Goal: Task Accomplishment & Management: Complete application form

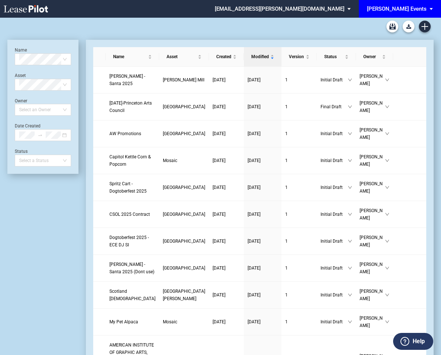
click at [410, 11] on md-select-value "[PERSON_NAME] Events" at bounding box center [402, 8] width 73 height 17
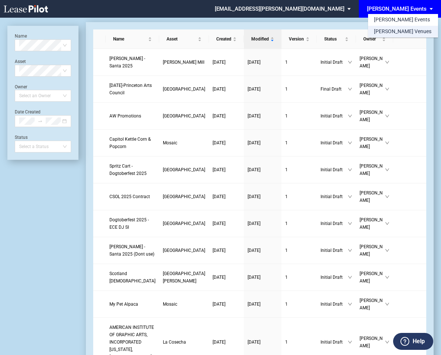
click at [397, 34] on div "[PERSON_NAME] Venues" at bounding box center [402, 31] width 57 height 7
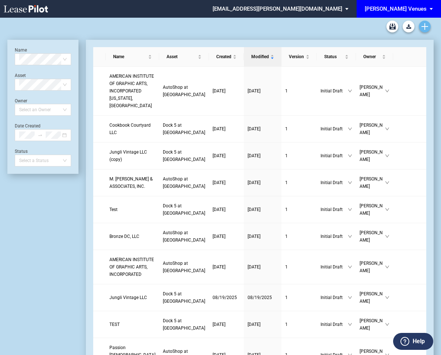
click at [425, 24] on icon "Create new document" at bounding box center [425, 26] width 7 height 7
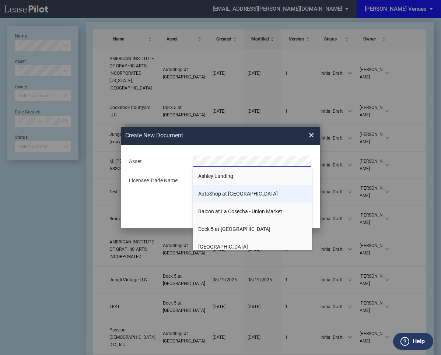
click at [214, 198] on li "AutoShop at [GEOGRAPHIC_DATA]" at bounding box center [252, 194] width 119 height 18
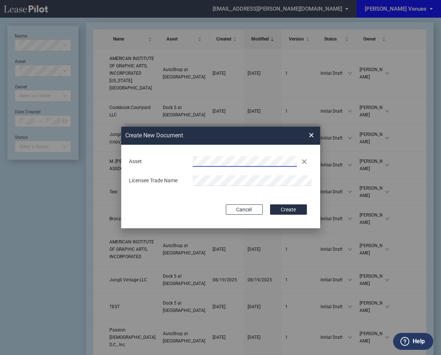
click at [222, 189] on div "Asset Clear Licensee Trade Name" at bounding box center [221, 171] width 184 height 39
click at [295, 209] on button "Create" at bounding box center [288, 210] width 37 height 10
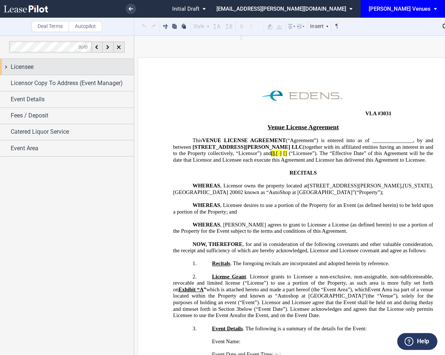
click at [88, 67] on div "Licensee" at bounding box center [72, 67] width 123 height 9
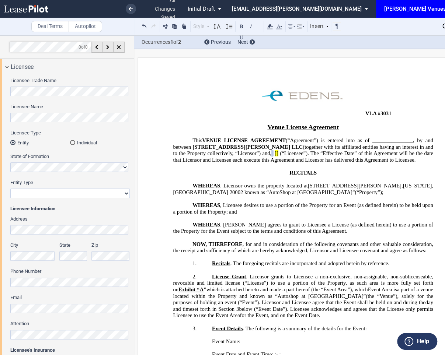
click at [57, 191] on select "Corporation Limited Liability Company General Partnership Limited Partnership N…" at bounding box center [69, 194] width 119 height 10
select select "limited liability company"
click at [10, 189] on select "Corporation Limited Liability Company General Partnership Limited Partnership N…" at bounding box center [69, 194] width 119 height 10
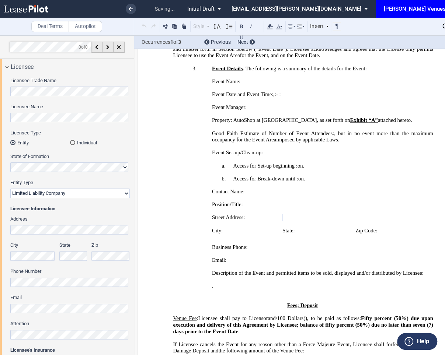
scroll to position [300, 0]
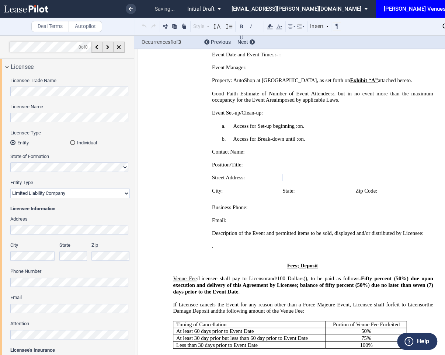
click at [6, 230] on div "Licensee Trade Name Licensee Name Licensee Type Entity Individual State of Form…" at bounding box center [67, 226] width 134 height 302
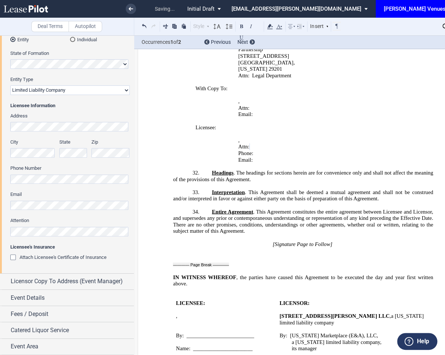
scroll to position [2263, 0]
click at [57, 297] on div "Event Details" at bounding box center [72, 298] width 123 height 9
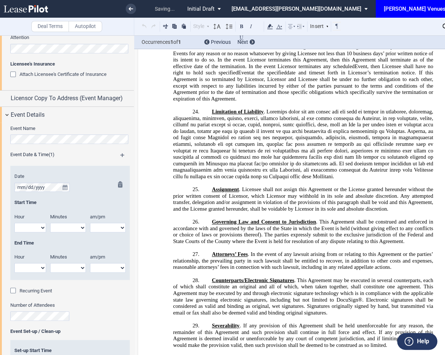
scroll to position [168, 0]
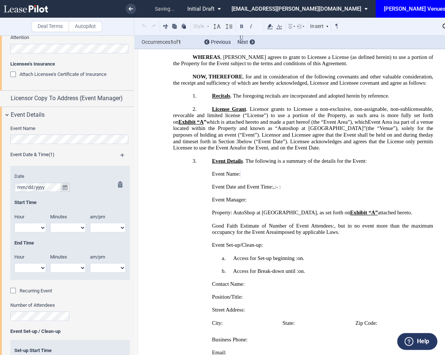
click at [63, 187] on icon "true" at bounding box center [65, 187] width 5 height 5
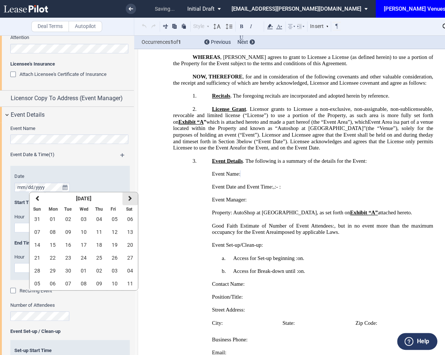
click at [126, 199] on button "next" at bounding box center [129, 198] width 15 height 13
click at [114, 270] on span "31" at bounding box center [115, 271] width 6 height 6
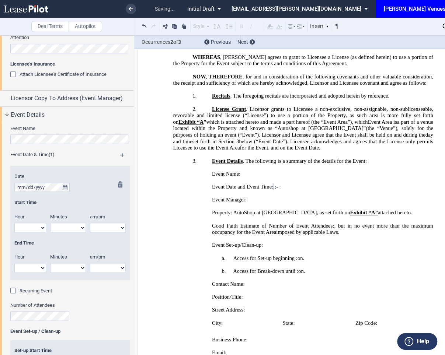
click at [30, 226] on select "1 2 3 4 5 6 7 8 9 10 11 12" at bounding box center [30, 228] width 32 height 10
select select "10"
click at [14, 223] on select "1 2 3 4 5 6 7 8 9 10 11 12" at bounding box center [30, 228] width 32 height 10
click at [114, 228] on div at bounding box center [118, 230] width 9 height 99
click at [105, 225] on select "am pm" at bounding box center [108, 228] width 36 height 10
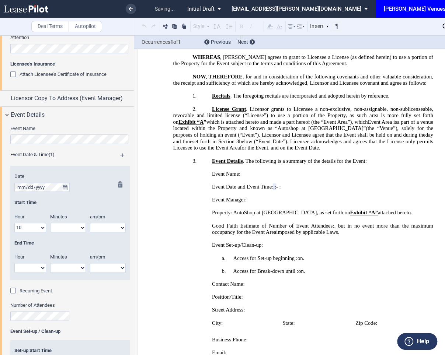
select select "pm"
click at [90, 223] on select "am pm" at bounding box center [108, 228] width 36 height 10
click at [60, 224] on select "00 05 10 15 20 25 30 35 40 45 50 55" at bounding box center [68, 228] width 36 height 10
select select "00"
click at [50, 223] on select "00 05 10 15 20 25 30 35 40 45 50 55" at bounding box center [68, 228] width 36 height 10
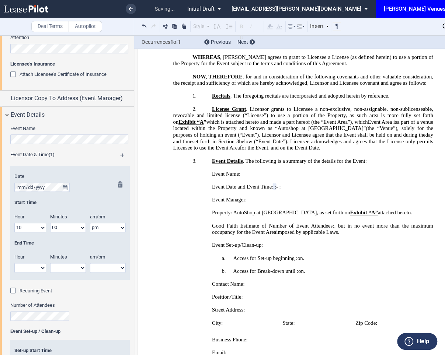
click at [23, 267] on select "1 2 3 4 5 6 7 8 9 10 11 12" at bounding box center [30, 268] width 32 height 10
select select "5"
click at [14, 263] on select "1 2 3 4 5 6 7 8 9 10 11 12" at bounding box center [30, 268] width 32 height 10
click at [59, 267] on select "00 05 10 15 20 25 30 35 40 45 50 55" at bounding box center [68, 268] width 36 height 10
select select "00"
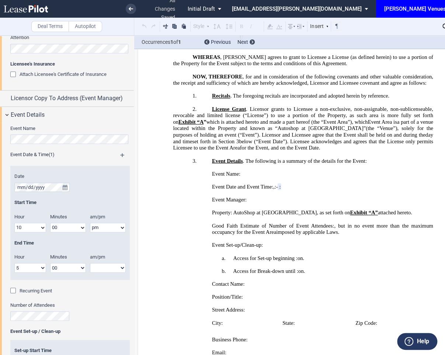
click at [50, 263] on select "00 05 10 15 20 25 30 35 40 45 50 55" at bounding box center [68, 268] width 36 height 10
click at [92, 266] on select "am pm" at bounding box center [108, 268] width 36 height 10
select select "am"
click at [90, 263] on select "am pm" at bounding box center [108, 268] width 36 height 10
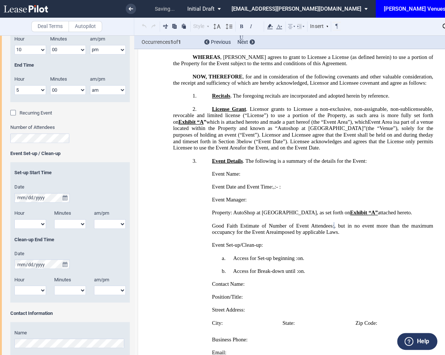
scroll to position [465, 0]
click at [66, 195] on icon "true" at bounding box center [65, 197] width 5 height 5
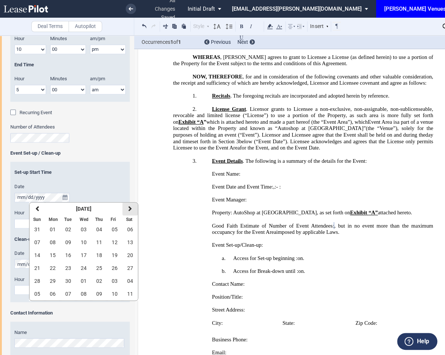
click at [130, 209] on icon "button" at bounding box center [130, 209] width 4 height 6
click at [115, 280] on span "31" at bounding box center [115, 281] width 6 height 6
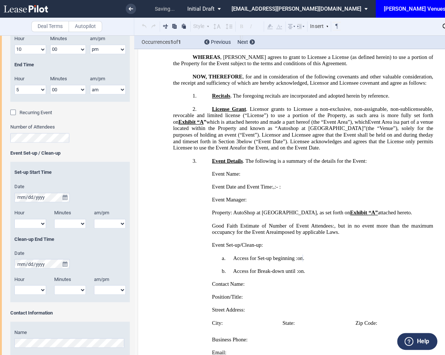
click at [29, 224] on select "1 2 3 4 5 6 7 8 9 10 11 12" at bounding box center [30, 224] width 32 height 10
select select "10"
click at [14, 219] on select "1 2 3 4 5 6 7 8 9 10 11 12" at bounding box center [30, 224] width 32 height 10
click at [85, 224] on div "Minutes 00 05 10 15 20 25 30 35 40 45 50 55" at bounding box center [70, 223] width 40 height 26
click at [79, 224] on select "00 05 10 15 20 25 30 35 40 45 50 55" at bounding box center [70, 224] width 32 height 10
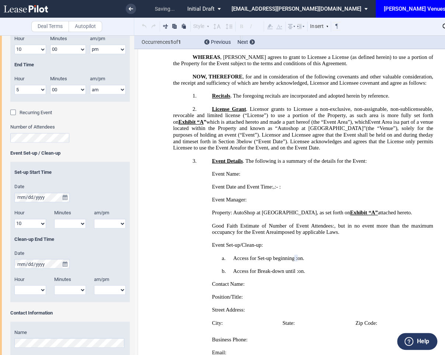
select select "00"
click at [54, 219] on select "00 05 10 15 20 25 30 35 40 45 50 55" at bounding box center [70, 224] width 32 height 10
click at [111, 226] on select "am pm" at bounding box center [110, 224] width 32 height 10
select select "am"
click at [94, 219] on select "am pm" at bounding box center [110, 224] width 32 height 10
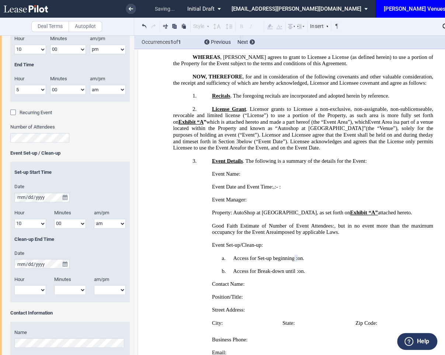
click at [35, 287] on select "1 2 3 4 5 6 7 8 9 10 11 12" at bounding box center [30, 290] width 32 height 10
select select "10"
click at [14, 285] on select "1 2 3 4 5 6 7 8 9 10 11 12" at bounding box center [30, 290] width 32 height 10
click at [66, 288] on select "00 05 10 15 20 25 30 35 40 45 50 55" at bounding box center [70, 290] width 32 height 10
select select "00"
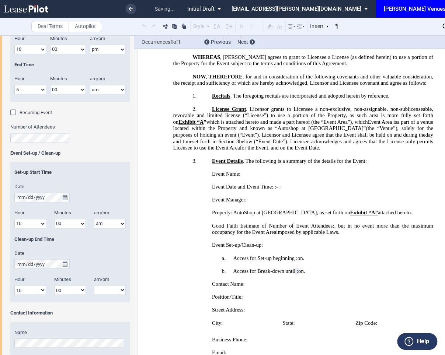
click at [54, 285] on select "00 05 10 15 20 25 30 35 40 45 50 55" at bounding box center [70, 290] width 32 height 10
click at [95, 289] on select "am pm" at bounding box center [110, 290] width 32 height 10
select select "am"
click at [94, 285] on select "am pm" at bounding box center [110, 290] width 32 height 10
click at [67, 264] on icon "true" at bounding box center [65, 263] width 5 height 5
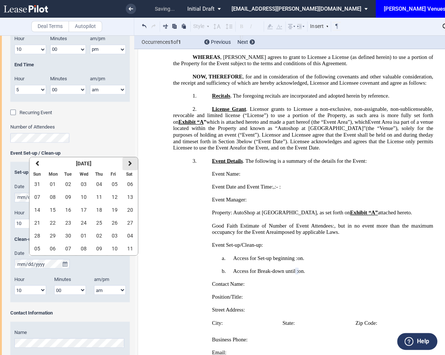
click at [130, 166] on icon "button" at bounding box center [130, 164] width 4 height 6
click at [130, 235] on span "01" at bounding box center [130, 236] width 6 height 6
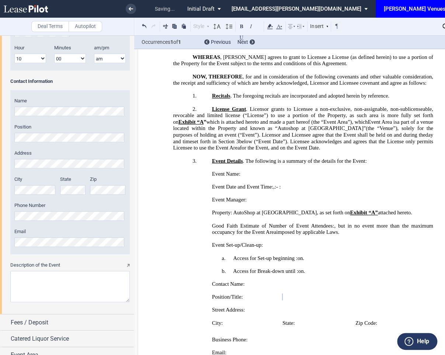
scroll to position [705, 0]
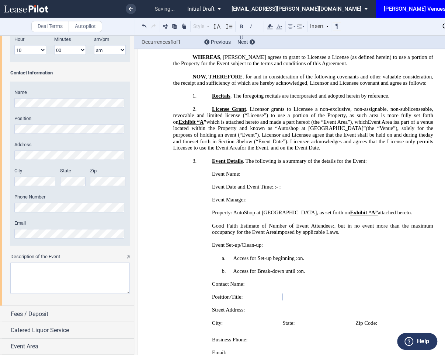
click at [35, 271] on textarea "Description of the Event" at bounding box center [69, 278] width 119 height 31
click at [103, 274] on textarea "Description of the Event" at bounding box center [69, 278] width 119 height 31
paste textarea "Electronic music performances and dance."
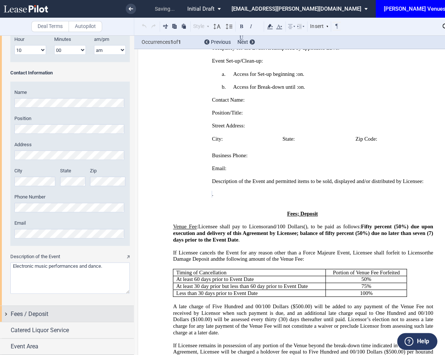
scroll to position [367, 0]
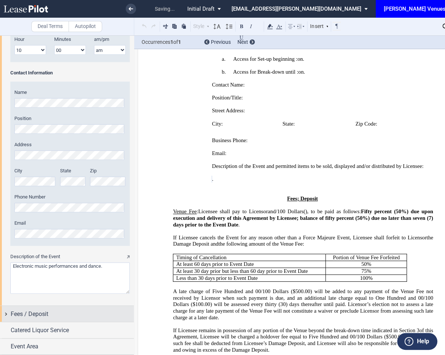
type textarea "Electronic music performances and dance."
click at [70, 316] on div "Fees / Deposit" at bounding box center [72, 314] width 123 height 9
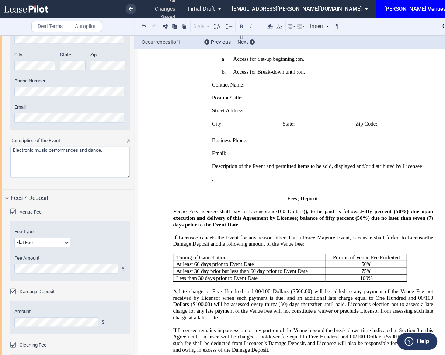
scroll to position [821, 0]
click at [59, 243] on select "Flat Fee % of Gross Sales % of Ticket Sales" at bounding box center [42, 243] width 56 height 10
select select "% of ticket sales"
click at [14, 238] on select "Flat Fee % of Gross Sales % of Ticket Sales" at bounding box center [42, 243] width 56 height 10
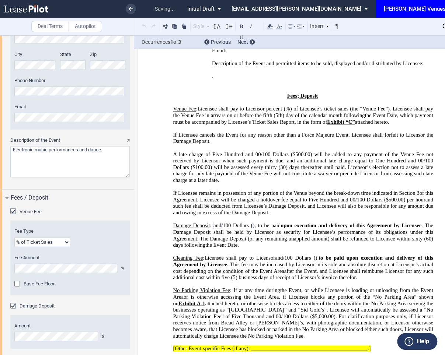
scroll to position [518, 0]
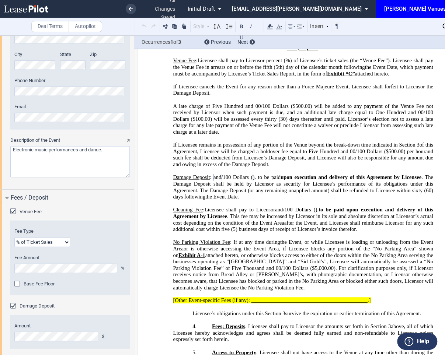
click at [268, 297] on span "[Other Event-specific Fees (if any): __________________________________________…" at bounding box center [272, 300] width 198 height 6
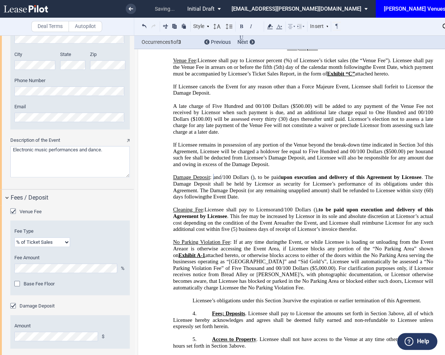
scroll to position [913, 0]
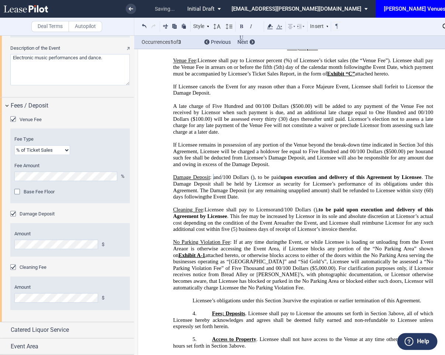
click at [13, 267] on div "Cleaning Fee" at bounding box center [13, 268] width 7 height 7
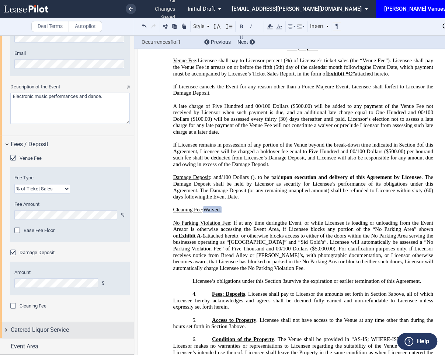
click at [60, 325] on div "Catered Liquor Service" at bounding box center [67, 330] width 134 height 16
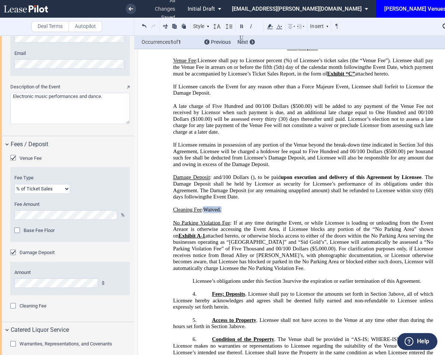
scroll to position [896, 0]
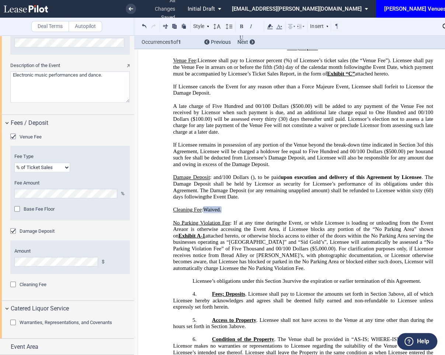
click at [30, 322] on span "Warranties, Representations, and Covenants" at bounding box center [66, 323] width 93 height 6
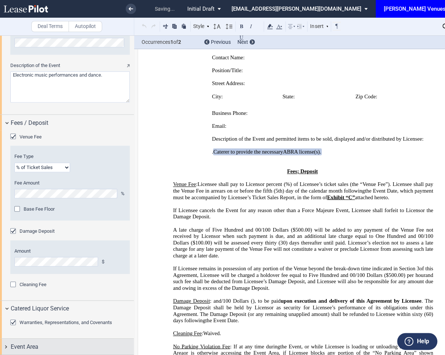
scroll to position [367, 0]
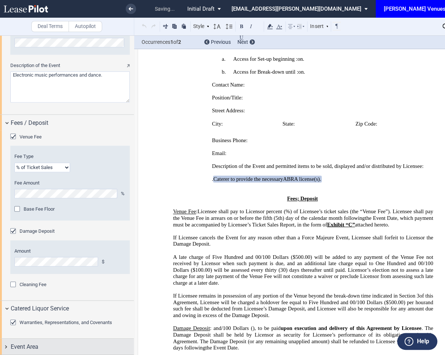
click at [41, 349] on div "Event Area" at bounding box center [72, 347] width 123 height 9
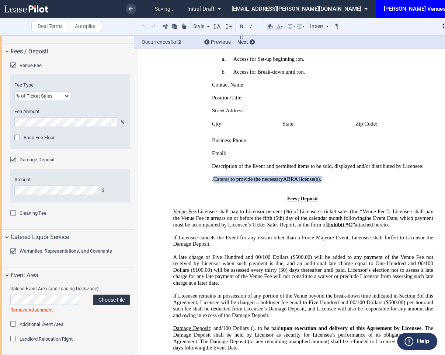
click at [110, 301] on label "Choose File" at bounding box center [111, 300] width 37 height 10
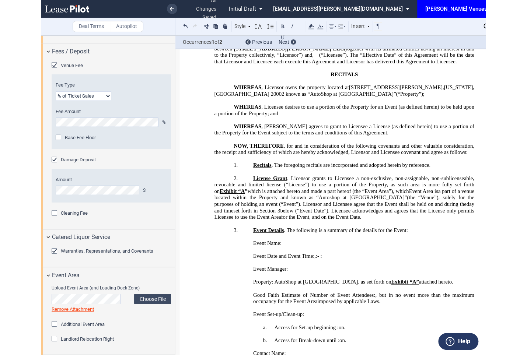
scroll to position [0, 0]
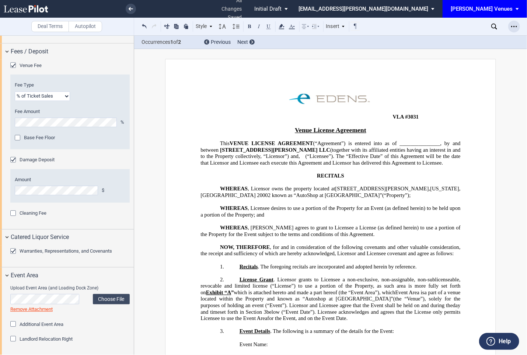
click at [444, 25] on icon "Open Lease options menu" at bounding box center [514, 27] width 6 height 6
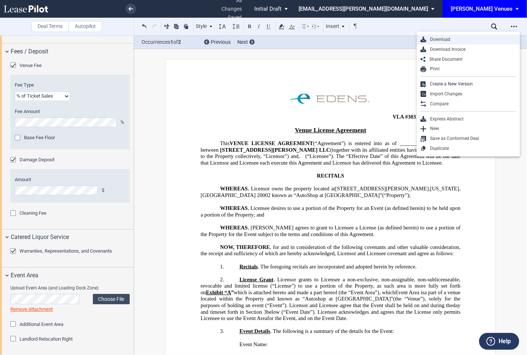
click at [444, 41] on div "Download" at bounding box center [471, 39] width 90 height 6
